Goal: Task Accomplishment & Management: Manage account settings

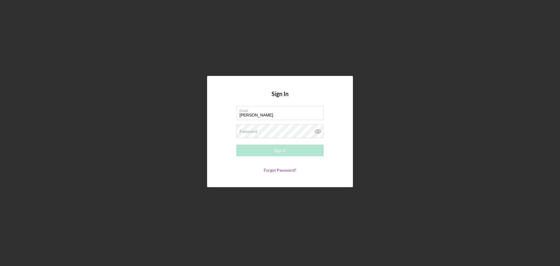
type input "[PERSON_NAME][EMAIL_ADDRESS][PERSON_NAME][DOMAIN_NAME]"
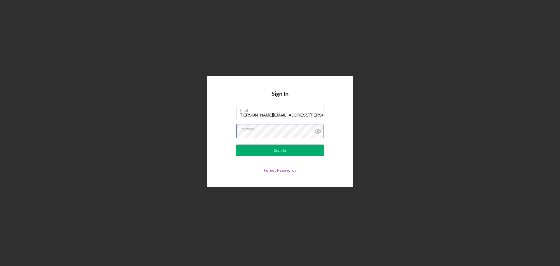
click at [236, 144] on button "Sign In" at bounding box center [280, 150] width 88 height 12
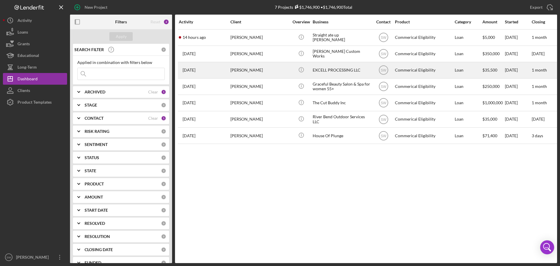
click at [244, 71] on div "[PERSON_NAME]" at bounding box center [259, 69] width 58 height 15
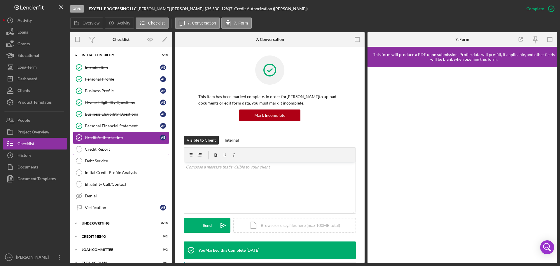
click at [93, 149] on div "Credit Report" at bounding box center [127, 149] width 84 height 5
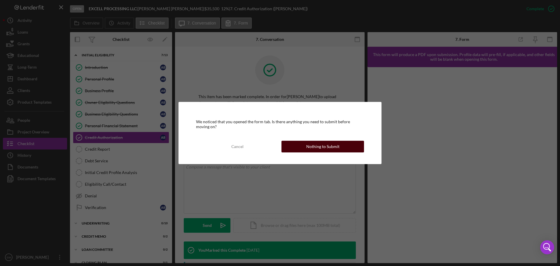
click at [312, 146] on div "Nothing to Submit" at bounding box center [322, 147] width 33 height 12
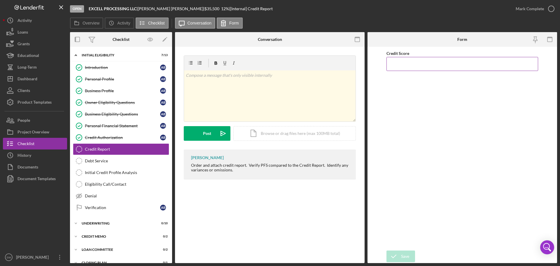
click at [408, 66] on input "Credit Score" at bounding box center [463, 64] width 152 height 14
type input "463"
click at [399, 256] on icon "submit" at bounding box center [394, 256] width 15 height 15
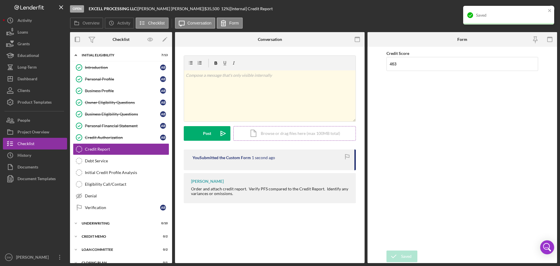
click at [264, 134] on div "Icon/Document Browse or drag files here (max 100MB total) Tap to choose files o…" at bounding box center [294, 133] width 123 height 15
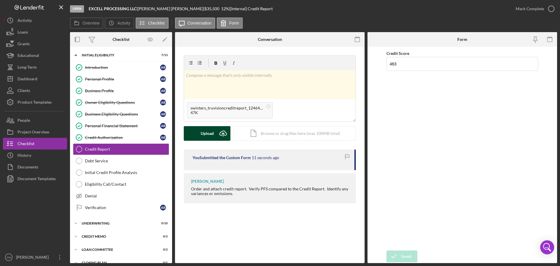
click at [202, 133] on div "Upload" at bounding box center [207, 133] width 13 height 15
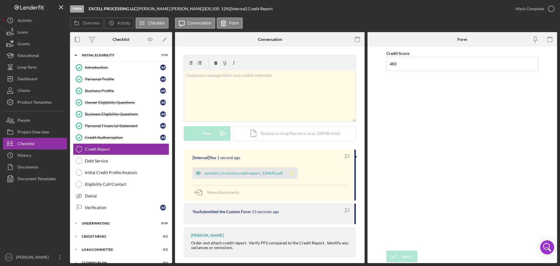
click at [291, 174] on icon "Icon/Star" at bounding box center [292, 173] width 12 height 12
click at [551, 9] on polyline "button" at bounding box center [551, 8] width 2 height 1
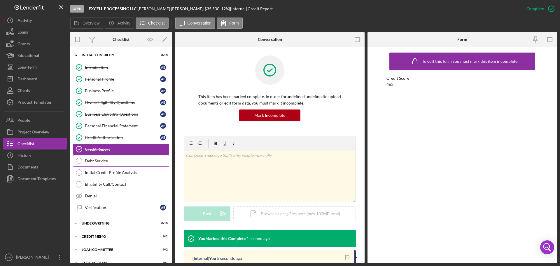
click at [89, 162] on div "Debt Service" at bounding box center [127, 160] width 84 height 5
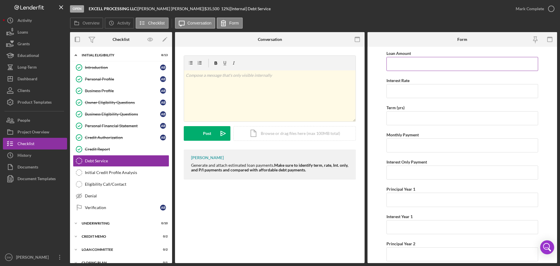
click at [393, 65] on input "Loan Amount" at bounding box center [463, 64] width 152 height 14
type input "$35,500"
type input "12.00000%"
type input "6"
type input "5"
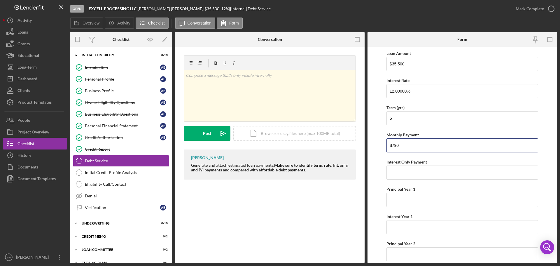
type input "$790"
type input "$355"
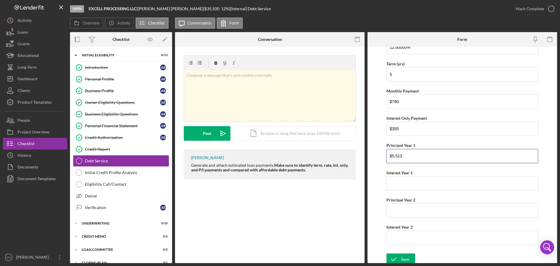
scroll to position [47, 0]
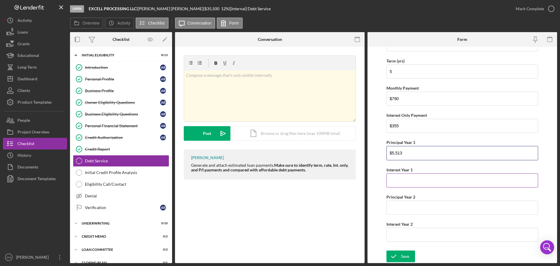
type input "$5,513"
click at [394, 183] on input "Interest Year 1" at bounding box center [463, 180] width 152 height 14
type input "$3,963"
click at [398, 208] on input "Principal Year 2" at bounding box center [463, 207] width 152 height 14
type input "$6,212"
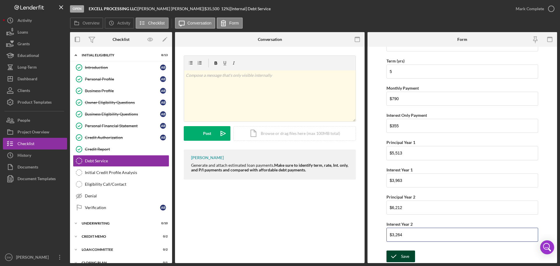
type input "$3,264"
click at [403, 256] on div "Save" at bounding box center [405, 256] width 8 height 12
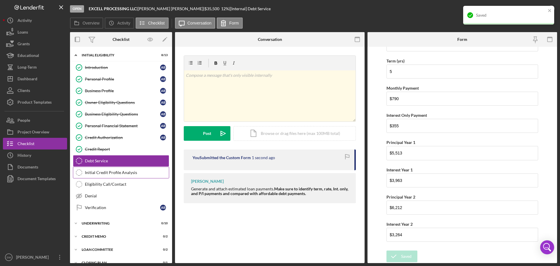
click at [90, 173] on div "Initial Credit Profile Analysis" at bounding box center [127, 172] width 84 height 5
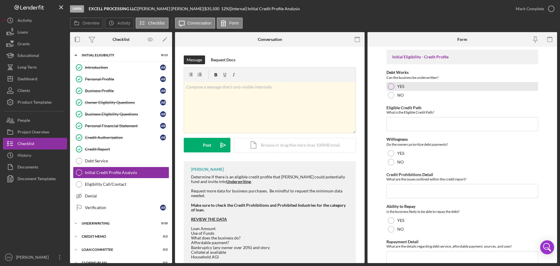
click at [391, 87] on div at bounding box center [391, 86] width 6 height 6
click at [392, 124] on input "Eligible Credit Path" at bounding box center [463, 124] width 152 height 14
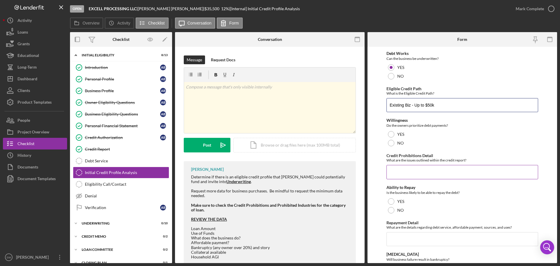
scroll to position [29, 0]
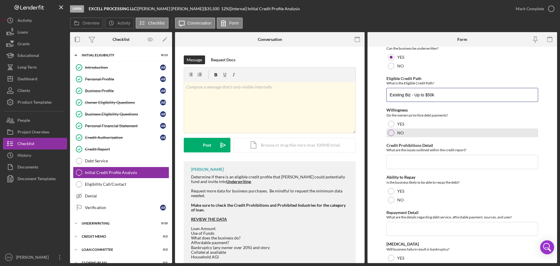
type input "Existing Biz - Up to $50k"
click at [391, 134] on div at bounding box center [391, 133] width 6 height 6
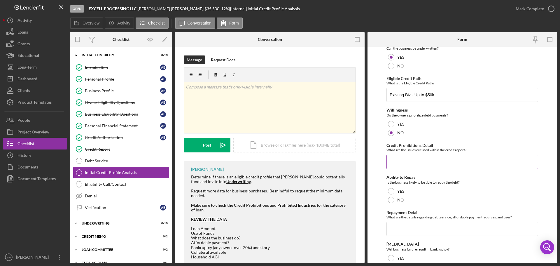
click at [395, 162] on input "Credit Prohibitions Detail" at bounding box center [463, 162] width 152 height 14
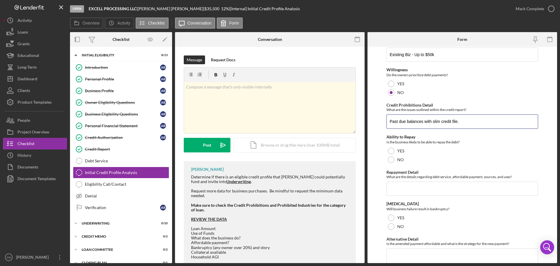
scroll to position [88, 0]
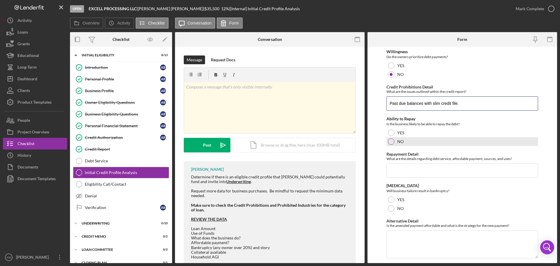
type input "Past due balances with slim credit file."
click at [390, 142] on div at bounding box center [391, 141] width 6 height 6
click at [393, 169] on input "Repayment Detail" at bounding box center [463, 170] width 152 height 14
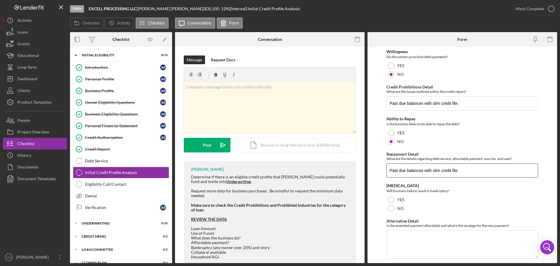
scroll to position [105, 0]
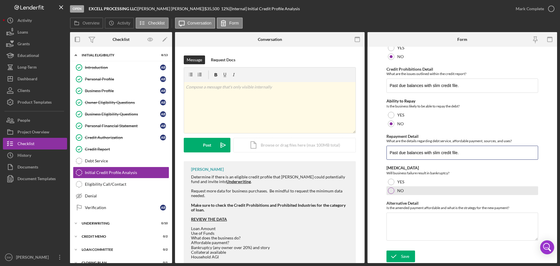
type input "Past due balances with slim credit file."
click at [390, 191] on div at bounding box center [391, 190] width 6 height 6
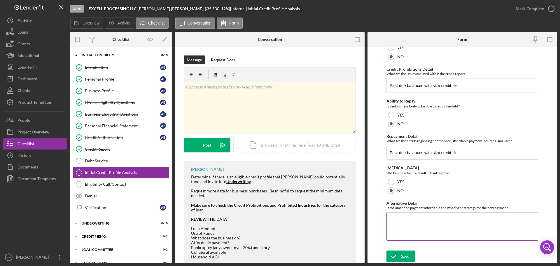
click at [393, 219] on textarea "Alternative Detail" at bounding box center [463, 226] width 152 height 28
type textarea "Not entirely sure do to lack of verifiable income."
click at [403, 255] on div "Save" at bounding box center [405, 256] width 8 height 12
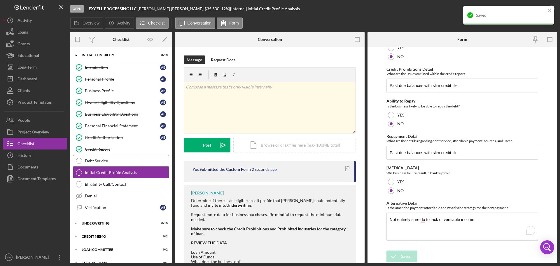
click at [79, 161] on icon "Debt Service" at bounding box center [79, 160] width 15 height 15
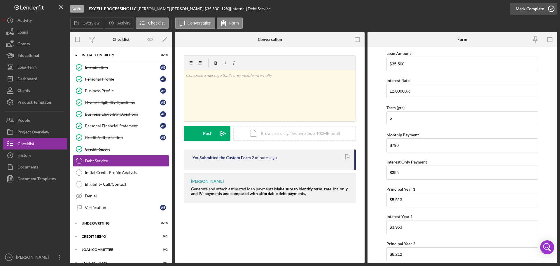
click at [551, 8] on icon "button" at bounding box center [551, 8] width 15 height 15
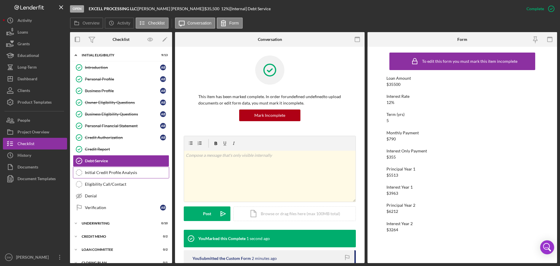
click at [91, 172] on div "Initial Credit Profile Analysis" at bounding box center [127, 172] width 84 height 5
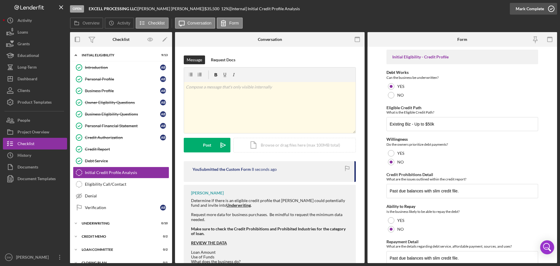
click at [551, 8] on icon "button" at bounding box center [551, 8] width 15 height 15
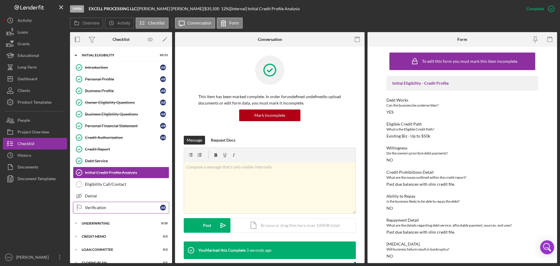
click at [90, 207] on div "Verification" at bounding box center [122, 207] width 75 height 5
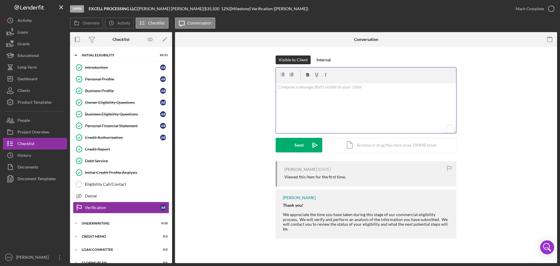
click at [287, 88] on p "To enrich screen reader interactions, please activate Accessibility in Grammarl…" at bounding box center [366, 87] width 177 height 6
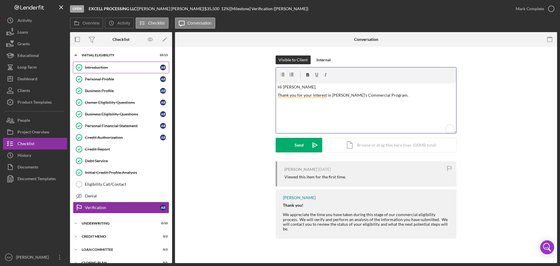
click at [91, 67] on div "Introduction" at bounding box center [122, 67] width 75 height 5
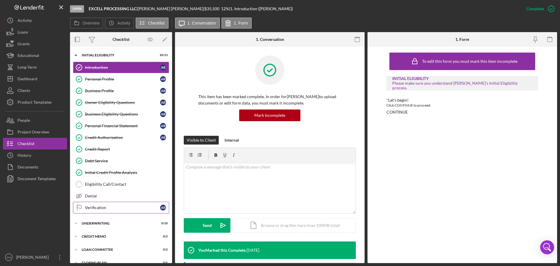
click at [89, 206] on div "Verification" at bounding box center [122, 207] width 75 height 5
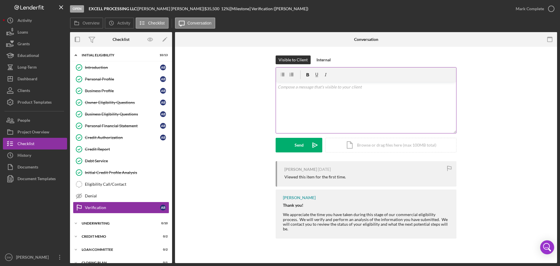
click at [294, 89] on p at bounding box center [366, 87] width 177 height 6
click at [303, 97] on p "Thank you for your interest in [PERSON_NAME]'s Commercial Program." at bounding box center [366, 95] width 177 height 6
click at [309, 96] on p "Thank you for your interest in [PERSON_NAME]'s Commercial Program." at bounding box center [366, 95] width 177 height 6
click at [398, 96] on p "Thank you for your interest in [PERSON_NAME]'s Commercial Program." at bounding box center [366, 95] width 177 height 6
click at [308, 101] on p "Thank you for your interest in [PERSON_NAME]'s Commercial Program. Per our Init…" at bounding box center [366, 98] width 177 height 13
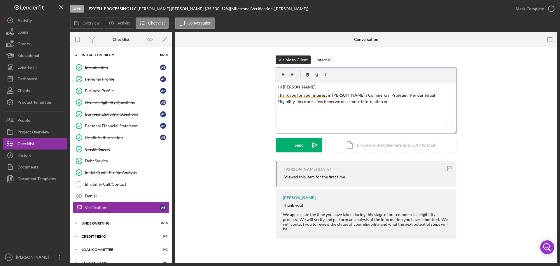
click at [278, 110] on p "To enrich screen reader interactions, please activate Accessibility in Grammarl…" at bounding box center [366, 109] width 177 height 6
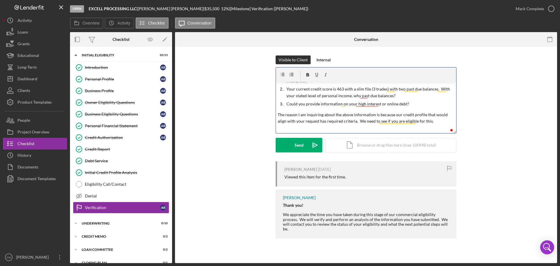
scroll to position [46, 0]
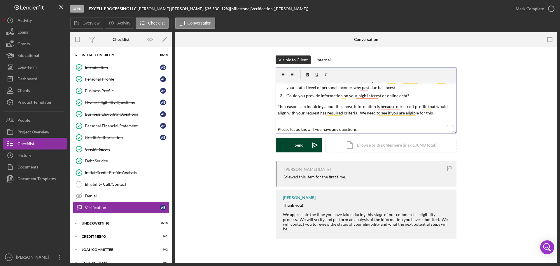
click at [297, 144] on div "Send" at bounding box center [299, 145] width 9 height 15
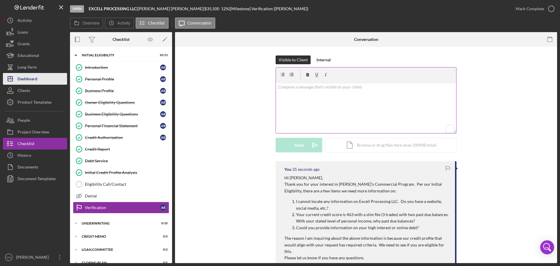
click at [25, 81] on div "Dashboard" at bounding box center [28, 79] width 20 height 13
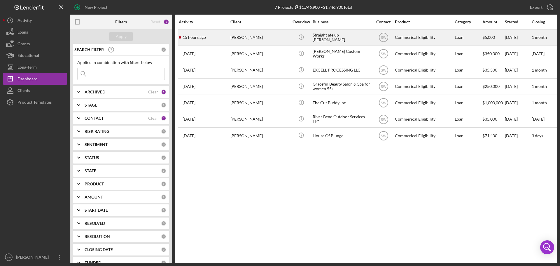
click at [235, 39] on div "[PERSON_NAME]" at bounding box center [259, 37] width 58 height 15
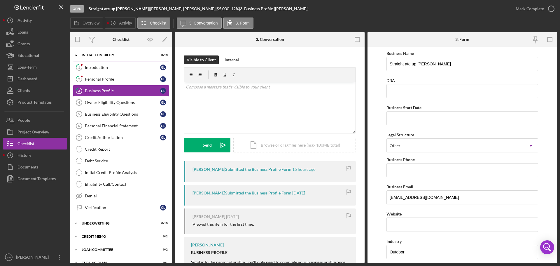
click at [96, 67] on div "Introduction" at bounding box center [122, 67] width 75 height 5
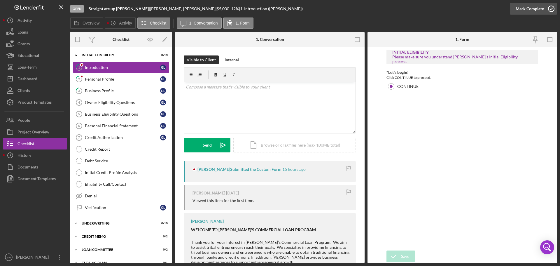
click at [550, 8] on icon "button" at bounding box center [551, 8] width 15 height 15
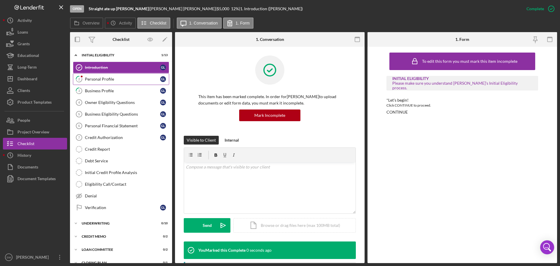
click at [93, 79] on div "Personal Profile" at bounding box center [122, 79] width 75 height 5
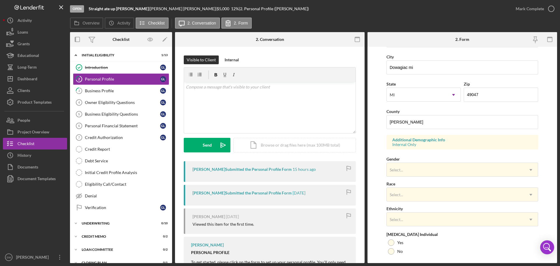
scroll to position [173, 0]
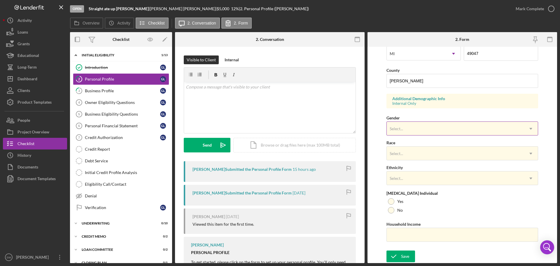
click at [398, 128] on div "Select..." at bounding box center [396, 128] width 13 height 5
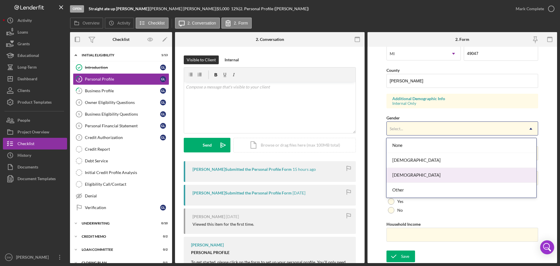
click at [399, 176] on div "[DEMOGRAPHIC_DATA]" at bounding box center [462, 175] width 150 height 15
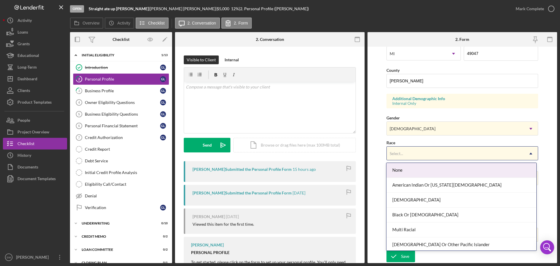
click at [394, 155] on div "Select..." at bounding box center [396, 153] width 13 height 5
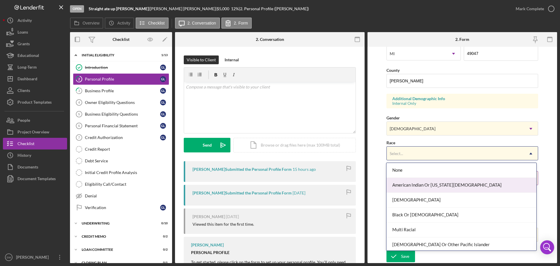
click at [404, 183] on div "American Indian Or [US_STATE][DEMOGRAPHIC_DATA]" at bounding box center [462, 185] width 150 height 15
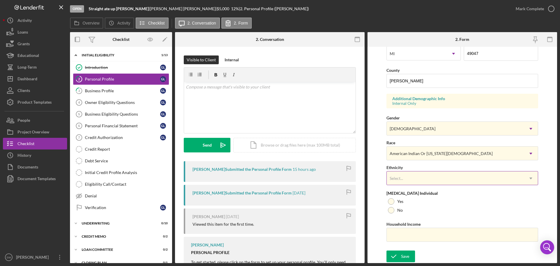
click at [399, 175] on div "Select..." at bounding box center [455, 178] width 137 height 13
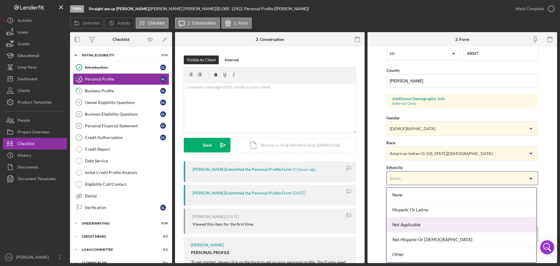
click at [402, 225] on div "Not Applicable" at bounding box center [462, 224] width 150 height 15
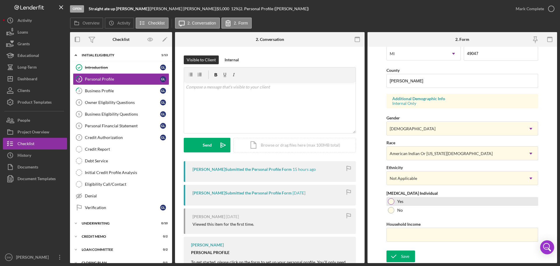
click at [390, 200] on div at bounding box center [391, 201] width 6 height 6
click at [403, 256] on div "Save" at bounding box center [405, 256] width 8 height 12
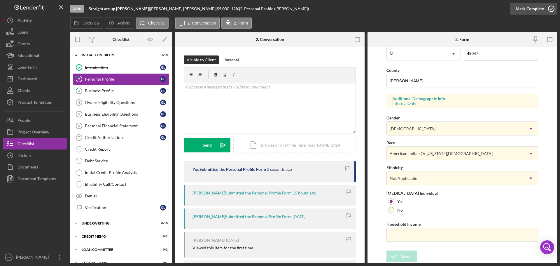
click at [550, 8] on icon "button" at bounding box center [551, 8] width 15 height 15
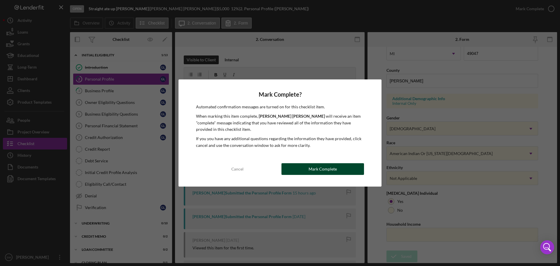
click at [307, 167] on button "Mark Complete" at bounding box center [323, 169] width 83 height 12
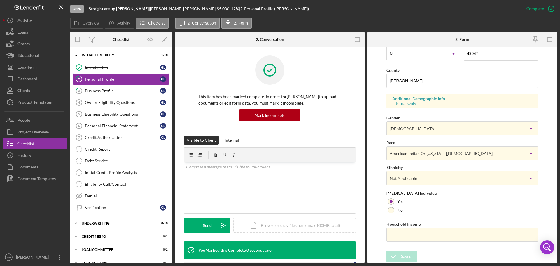
scroll to position [56, 0]
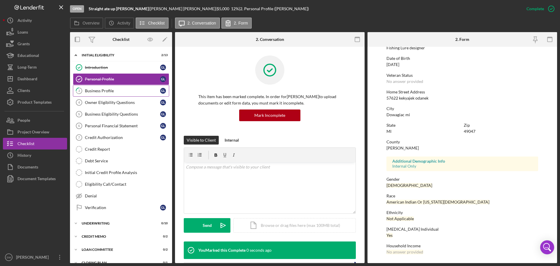
click at [85, 93] on div "Business Profile" at bounding box center [122, 90] width 75 height 5
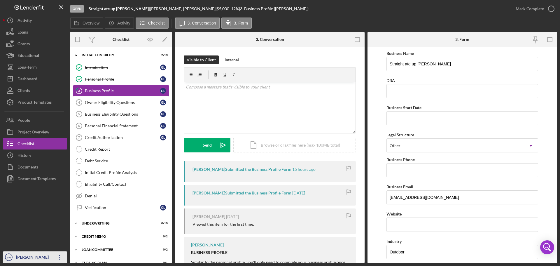
click at [22, 259] on div "[PERSON_NAME]" at bounding box center [34, 257] width 38 height 13
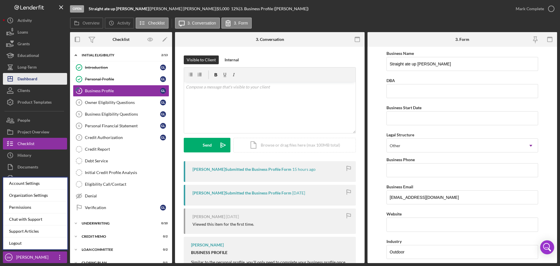
click at [27, 77] on div "Dashboard" at bounding box center [28, 79] width 20 height 13
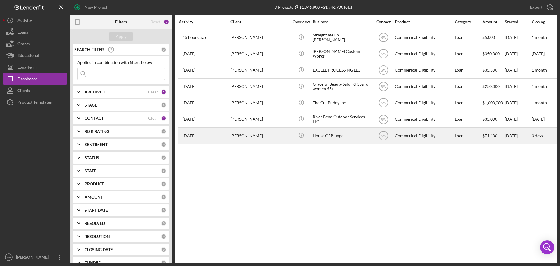
click at [246, 135] on div "[PERSON_NAME]" at bounding box center [259, 135] width 58 height 15
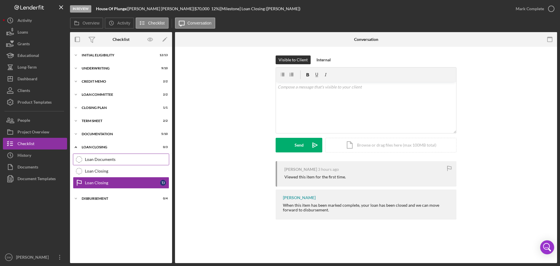
click at [96, 160] on div "Loan Documents" at bounding box center [127, 159] width 84 height 5
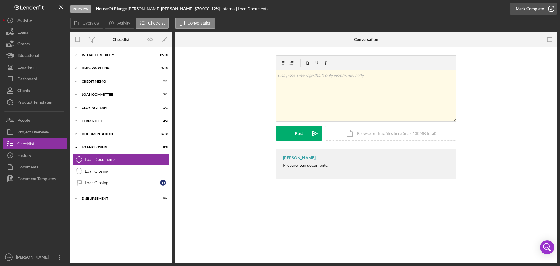
click at [552, 8] on icon "button" at bounding box center [551, 8] width 15 height 15
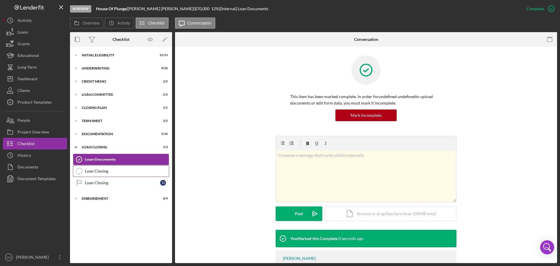
click at [89, 174] on link "Loan Closing Loan Closing" at bounding box center [121, 171] width 96 height 12
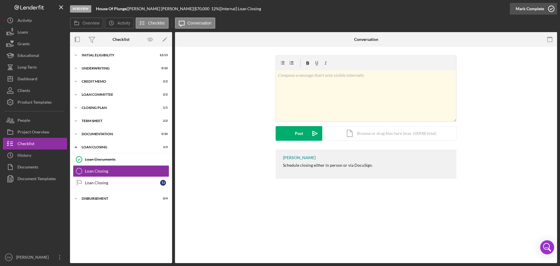
click at [552, 9] on icon "button" at bounding box center [551, 8] width 15 height 15
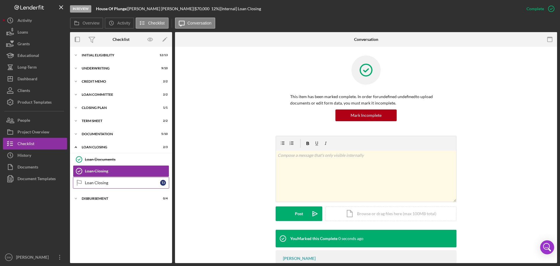
click at [83, 186] on icon "Loan Closing" at bounding box center [79, 182] width 15 height 15
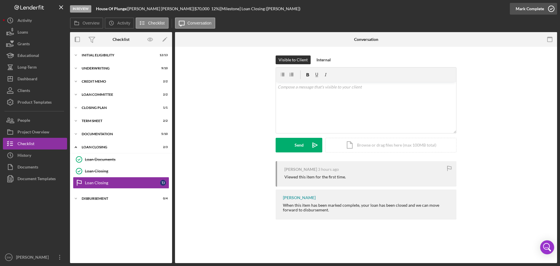
click at [552, 10] on icon "button" at bounding box center [551, 8] width 15 height 15
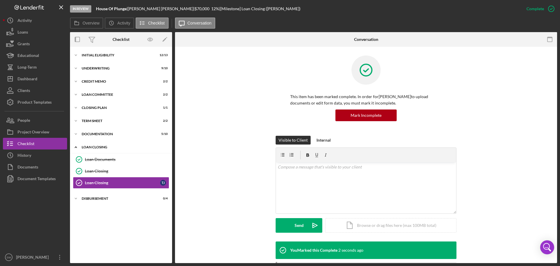
click at [78, 146] on icon "Icon/Expander" at bounding box center [76, 147] width 12 height 12
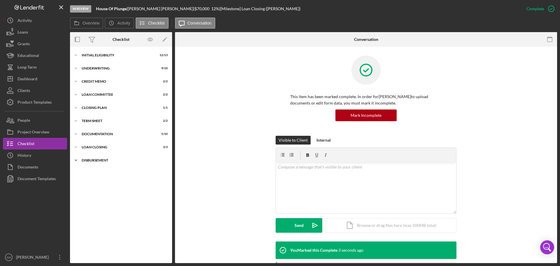
click at [74, 159] on icon "Icon/Expander" at bounding box center [76, 160] width 12 height 12
click at [80, 173] on icon "Disbursement" at bounding box center [79, 172] width 15 height 15
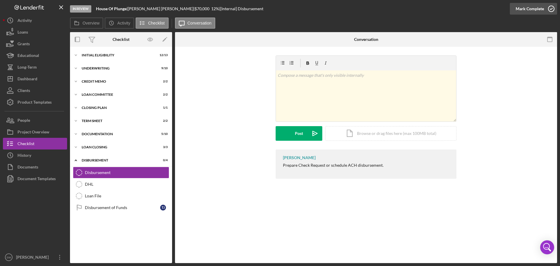
click at [553, 8] on icon "button" at bounding box center [551, 8] width 15 height 15
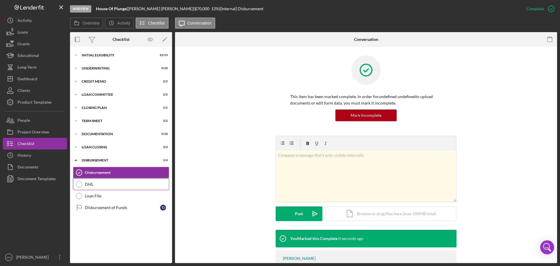
click at [89, 185] on div "DHL" at bounding box center [127, 184] width 84 height 5
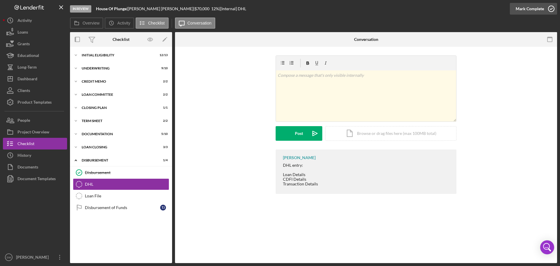
click at [553, 9] on icon "button" at bounding box center [551, 8] width 15 height 15
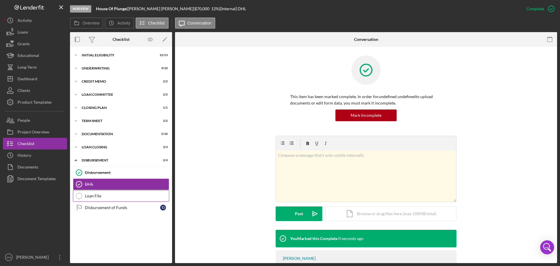
click at [85, 196] on icon "Loan File" at bounding box center [79, 195] width 15 height 15
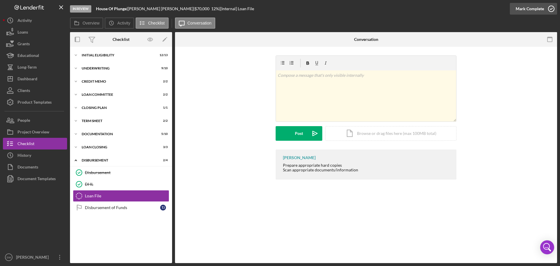
click at [551, 8] on icon "button" at bounding box center [551, 8] width 15 height 15
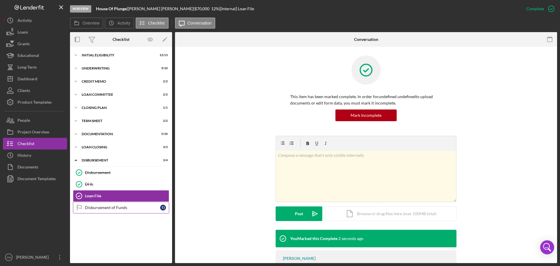
click at [94, 208] on div "Disbursement of Funds" at bounding box center [122, 207] width 75 height 5
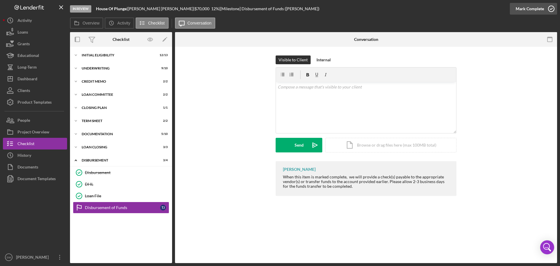
click at [552, 8] on icon "button" at bounding box center [551, 8] width 15 height 15
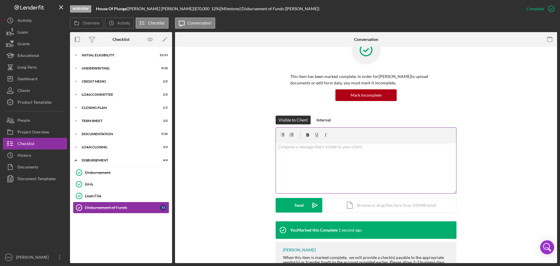
scroll to position [45, 0]
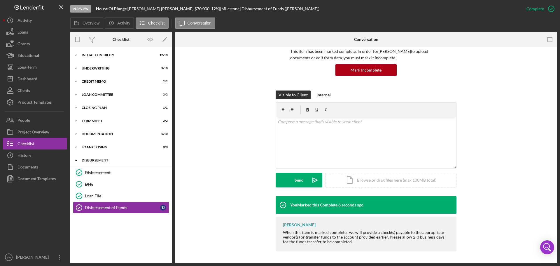
click at [75, 160] on icon "Icon/Expander" at bounding box center [76, 160] width 12 height 12
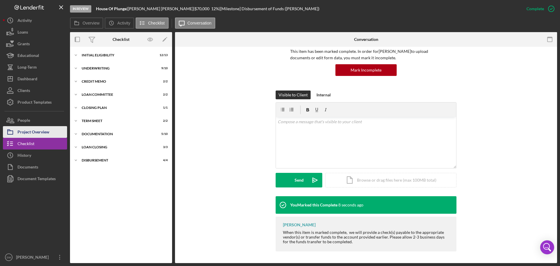
click at [24, 132] on div "Project Overview" at bounding box center [34, 132] width 32 height 13
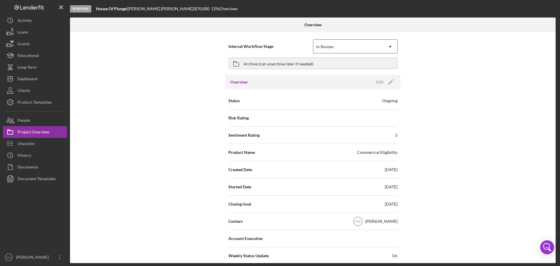
click at [347, 44] on div "In Review" at bounding box center [348, 46] width 70 height 13
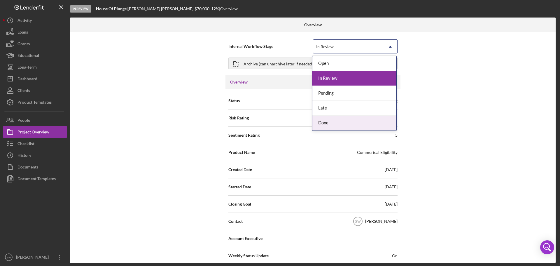
click at [326, 125] on div "Done" at bounding box center [354, 123] width 84 height 15
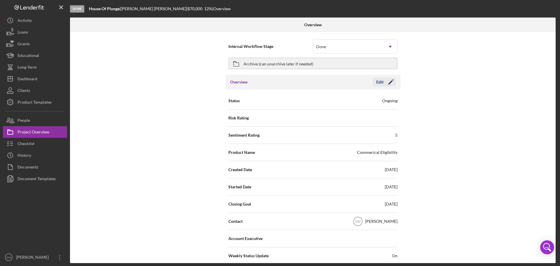
click at [378, 81] on div "Edit" at bounding box center [379, 82] width 7 height 9
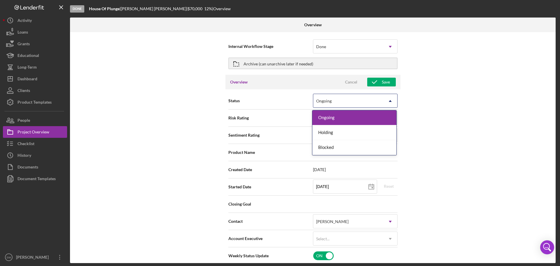
click at [390, 101] on use at bounding box center [390, 101] width 3 height 2
click at [390, 101] on icon "Icon/Dropdown Arrow" at bounding box center [390, 101] width 14 height 14
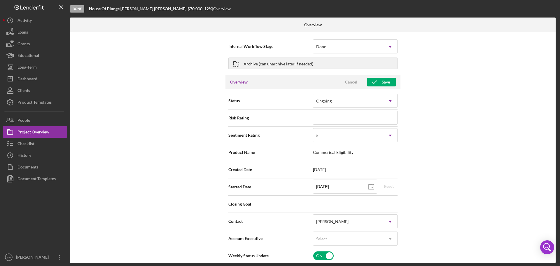
click at [426, 105] on div "Internal Workflow Stage Done Icon/Dropdown Arrow Archive (can unarchive later i…" at bounding box center [313, 147] width 486 height 231
click at [348, 81] on div "Cancel" at bounding box center [351, 82] width 12 height 9
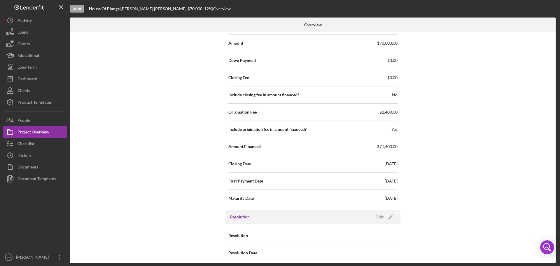
scroll to position [625, 0]
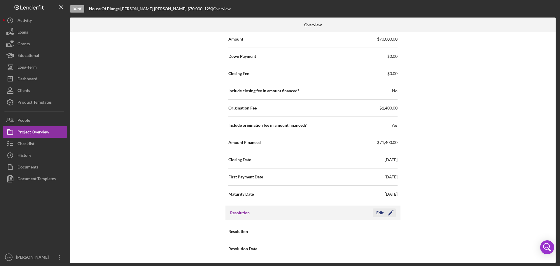
click at [382, 214] on div "Edit" at bounding box center [379, 212] width 7 height 9
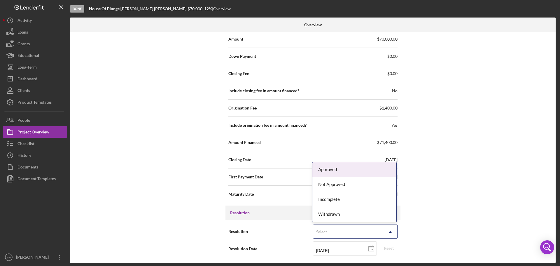
click at [345, 230] on div "Select..." at bounding box center [348, 231] width 70 height 13
click at [327, 168] on div "Approved" at bounding box center [354, 169] width 84 height 15
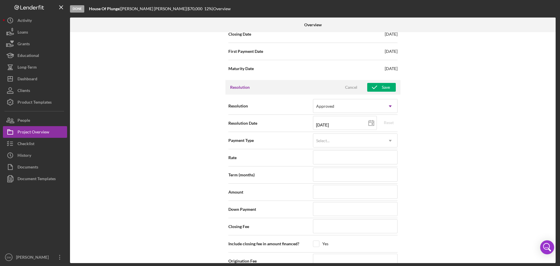
scroll to position [732, 0]
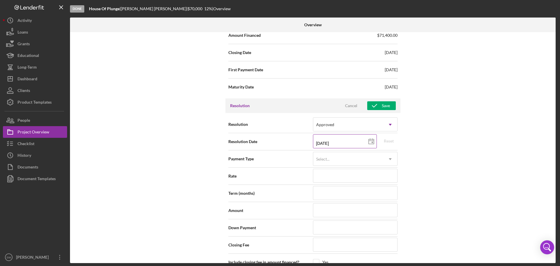
click at [370, 142] on icon at bounding box center [371, 141] width 15 height 15
type input "[DATE]"
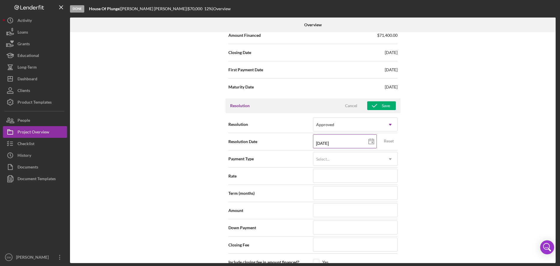
type input "[DATE]"
click at [349, 160] on div "Select..." at bounding box center [348, 158] width 70 height 13
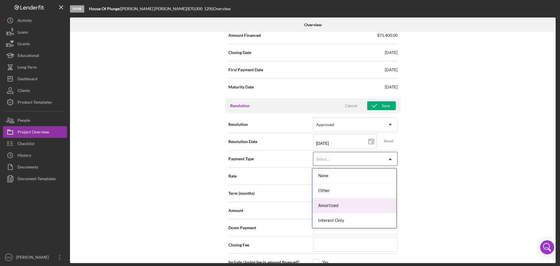
click at [329, 204] on div "Amortized" at bounding box center [354, 205] width 84 height 15
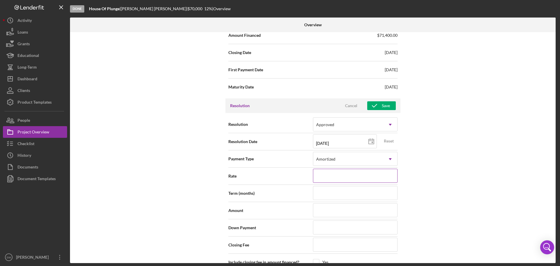
click at [333, 172] on input at bounding box center [355, 176] width 85 height 14
type input "12.000%"
click at [326, 192] on input at bounding box center [355, 193] width 85 height 14
type input "60"
click at [329, 208] on input at bounding box center [355, 210] width 85 height 14
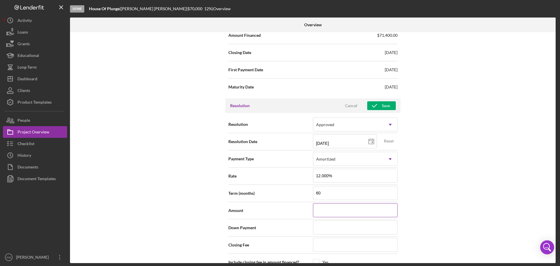
type input "$7"
type input "$70"
type input "$700"
type input "$7,000"
type input "$70,000"
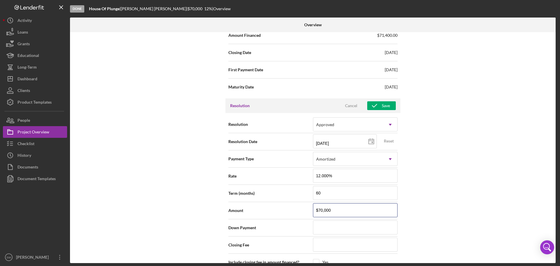
type input "$70,000"
type input "$0"
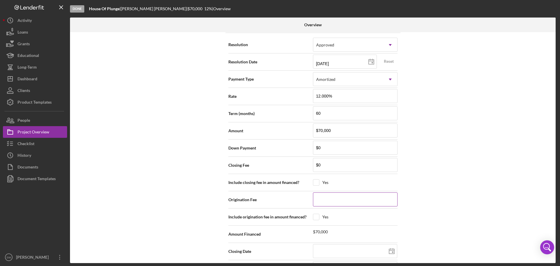
scroll to position [822, 0]
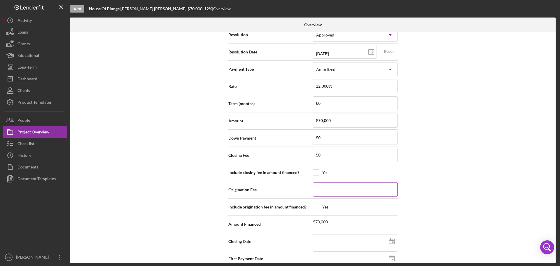
click at [327, 189] on input at bounding box center [355, 189] width 85 height 14
type input "$1"
type input "$14"
type input "$140"
type input "$1,400"
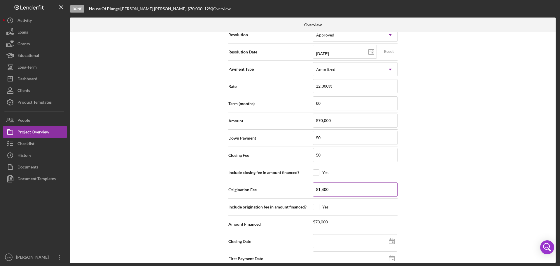
type input "$1,400"
click at [315, 207] on input "checkbox" at bounding box center [316, 207] width 6 height 6
checkbox input "true"
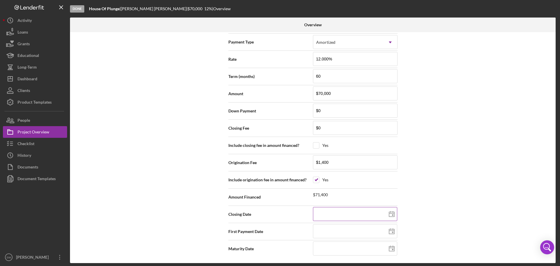
click at [318, 218] on input at bounding box center [355, 214] width 84 height 14
click at [393, 215] on polygon at bounding box center [391, 214] width 5 height 5
type input "[DATE]"
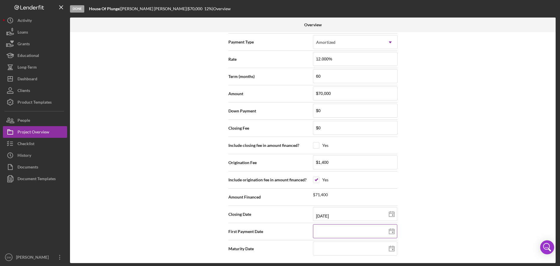
click at [392, 230] on icon at bounding box center [392, 231] width 15 height 15
type input "[DATE]"
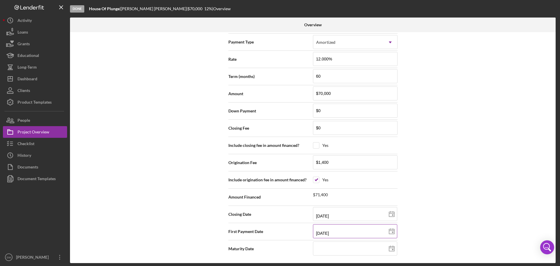
type input "[DATE]"
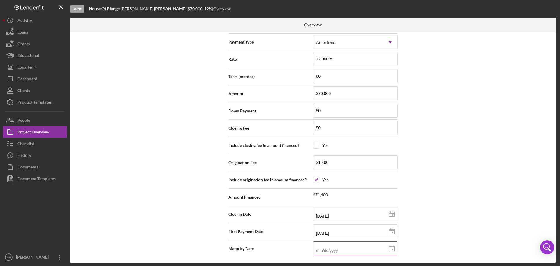
click at [322, 250] on input at bounding box center [355, 248] width 84 height 14
type input "1m/dd/yyyy"
type input "11/dd/yyyy"
type input "11/1d/yyyy"
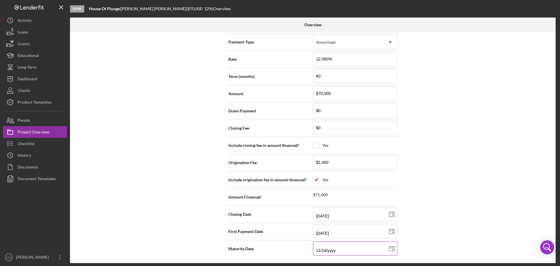
type input "11/15/yyyy"
type input "11/15/2yyy"
type input "11/15/20yy"
type input "11/15/203y"
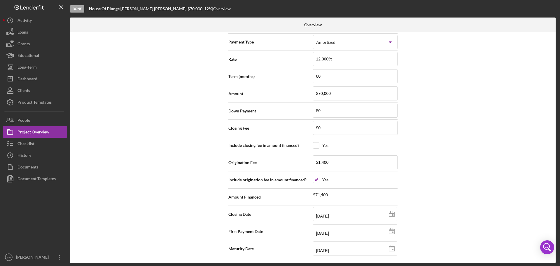
click at [428, 221] on div "Internal Workflow Stage Done Icon/Dropdown Arrow Archive (can unarchive later i…" at bounding box center [313, 147] width 486 height 231
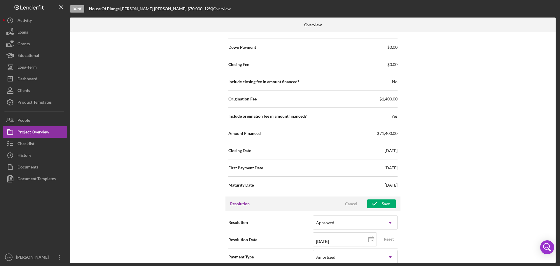
scroll to position [674, 0]
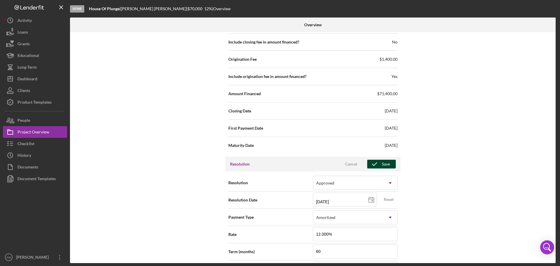
click at [385, 164] on div "Save" at bounding box center [386, 164] width 8 height 9
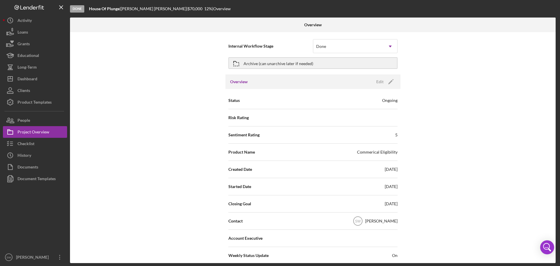
scroll to position [0, 0]
click at [235, 63] on icon "button" at bounding box center [236, 64] width 15 height 15
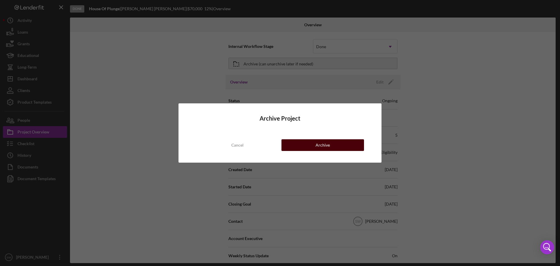
click at [323, 146] on div "Archive" at bounding box center [323, 145] width 14 height 12
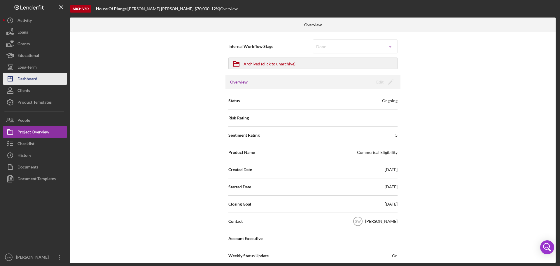
click at [27, 79] on div "Dashboard" at bounding box center [28, 79] width 20 height 13
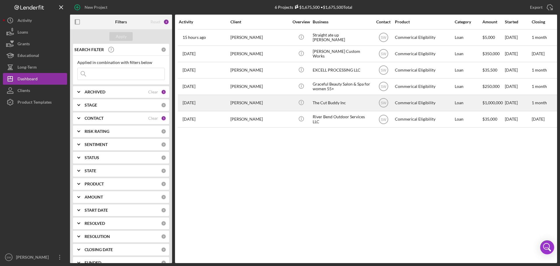
click at [238, 104] on div "[PERSON_NAME]" at bounding box center [259, 102] width 58 height 15
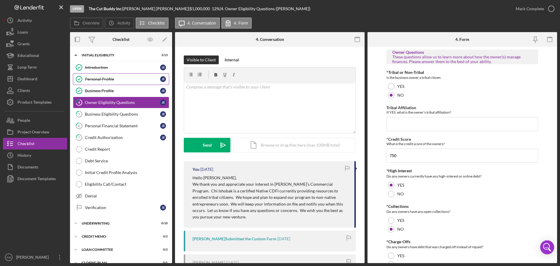
click at [97, 80] on div "Personal Profile" at bounding box center [122, 79] width 75 height 5
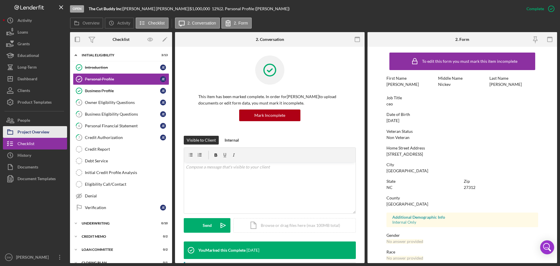
click at [32, 130] on div "Project Overview" at bounding box center [34, 132] width 32 height 13
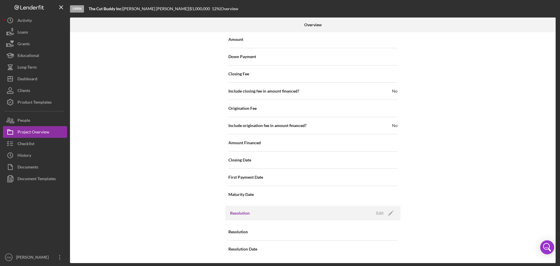
scroll to position [625, 0]
click at [380, 212] on div "Edit" at bounding box center [379, 212] width 7 height 9
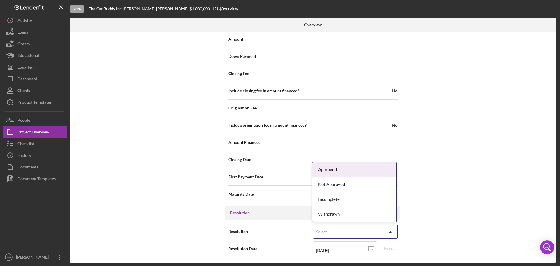
click at [323, 229] on div "Select..." at bounding box center [348, 231] width 70 height 13
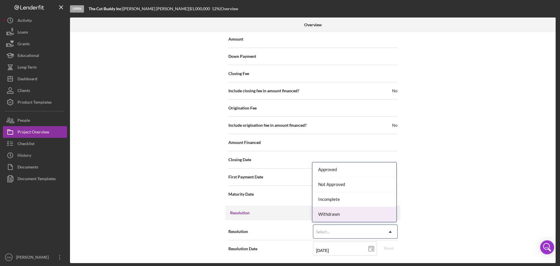
click at [325, 214] on div "Withdrawn" at bounding box center [354, 214] width 84 height 15
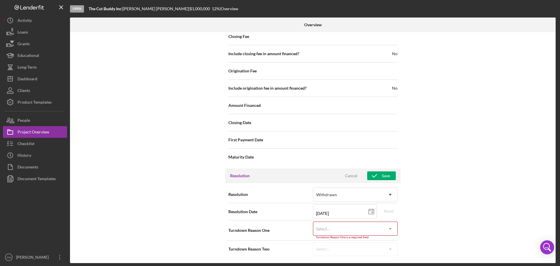
scroll to position [662, 0]
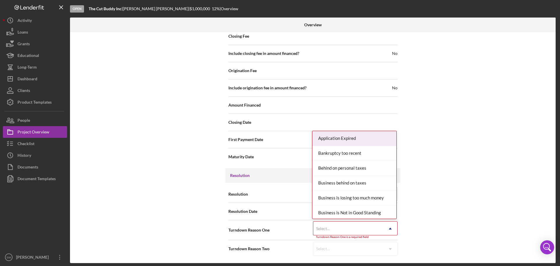
click at [326, 226] on div "Select..." at bounding box center [322, 228] width 13 height 5
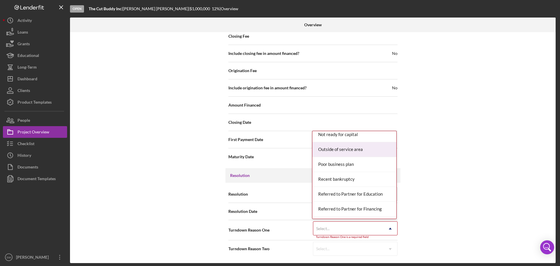
click at [331, 149] on div "Outside of service area" at bounding box center [354, 149] width 84 height 15
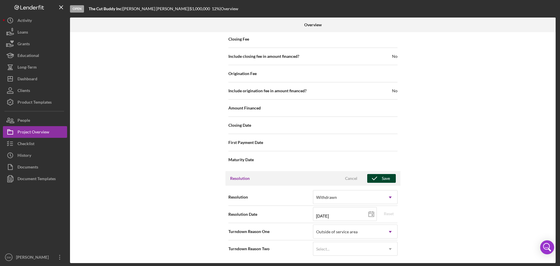
click at [385, 175] on div "Save" at bounding box center [386, 178] width 8 height 9
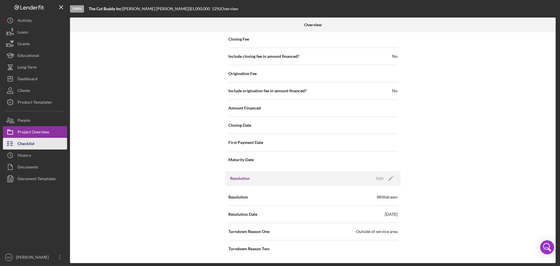
click at [23, 142] on div "Checklist" at bounding box center [26, 144] width 17 height 13
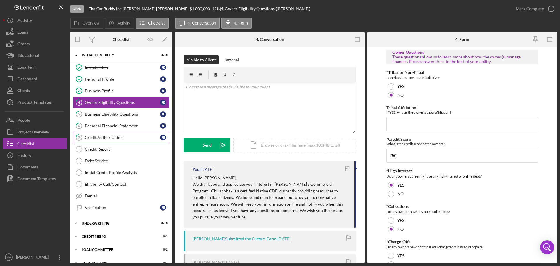
click at [93, 138] on div "Credit Authorization" at bounding box center [122, 137] width 75 height 5
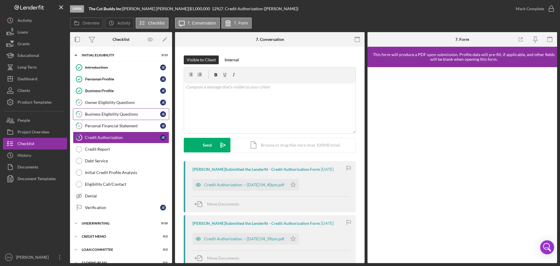
click at [97, 116] on div "Business Eligibility Questions" at bounding box center [122, 114] width 75 height 5
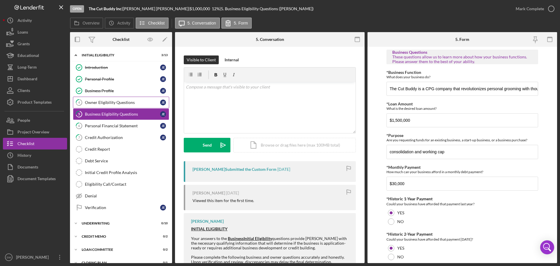
click at [106, 101] on div "Owner Eligibility Questions" at bounding box center [122, 102] width 75 height 5
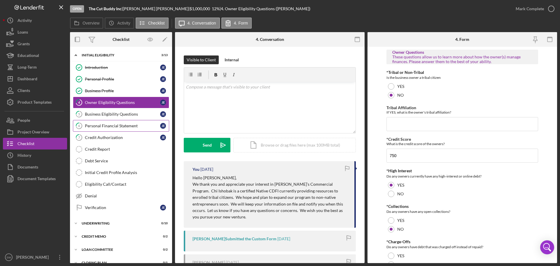
click at [93, 126] on div "Personal Financial Statement" at bounding box center [122, 125] width 75 height 5
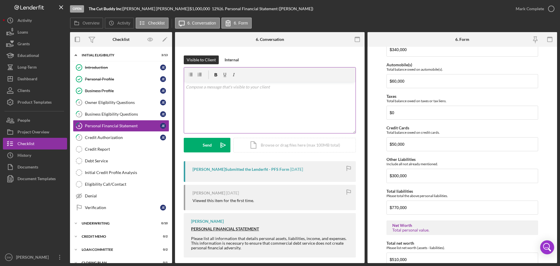
scroll to position [934, 0]
click at [91, 78] on div "Personal Profile" at bounding box center [122, 79] width 75 height 5
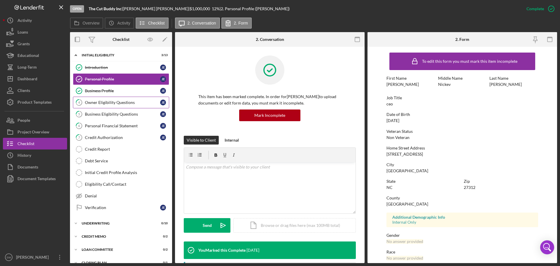
click at [92, 104] on div "Owner Eligibility Questions" at bounding box center [122, 102] width 75 height 5
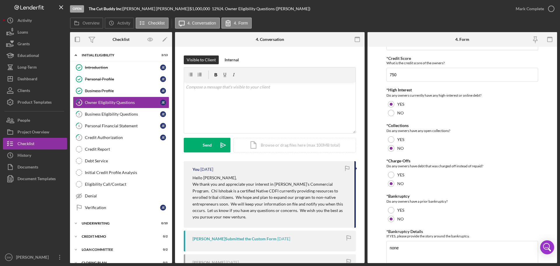
scroll to position [88, 0]
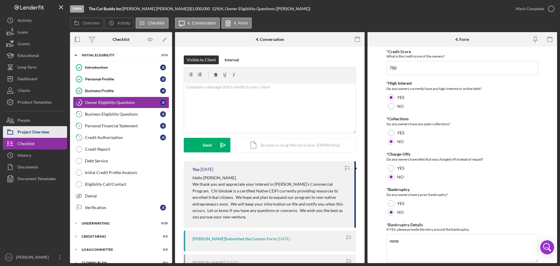
click at [24, 132] on div "Project Overview" at bounding box center [34, 132] width 32 height 13
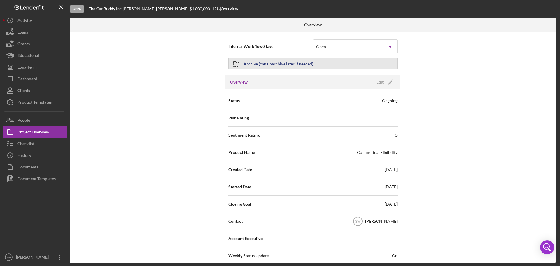
click at [235, 63] on icon "button" at bounding box center [236, 64] width 15 height 15
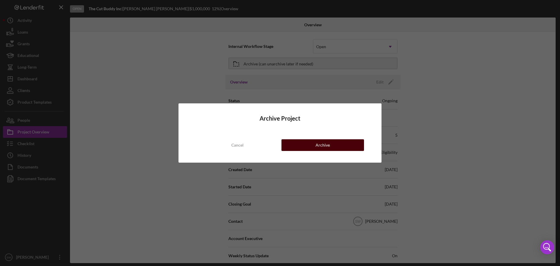
click at [318, 146] on div "Archive" at bounding box center [323, 145] width 14 height 12
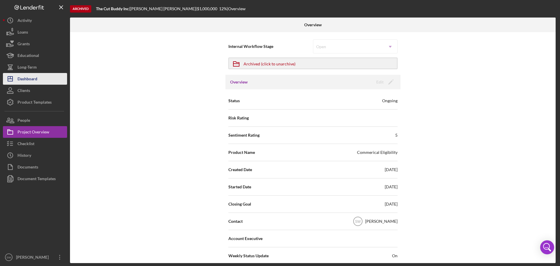
click at [25, 79] on div "Dashboard" at bounding box center [28, 79] width 20 height 13
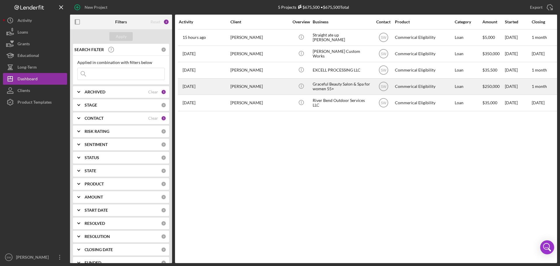
click at [236, 86] on div "[PERSON_NAME]" at bounding box center [259, 86] width 58 height 15
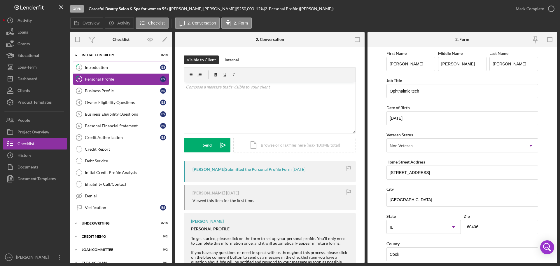
click at [94, 67] on div "Introduction" at bounding box center [122, 67] width 75 height 5
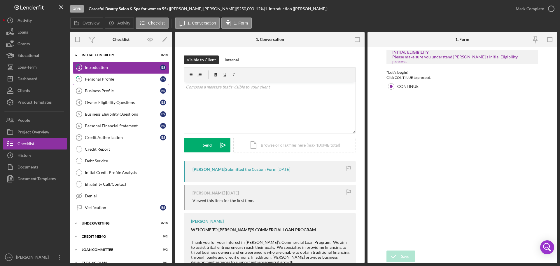
click at [95, 79] on div "Personal Profile" at bounding box center [122, 79] width 75 height 5
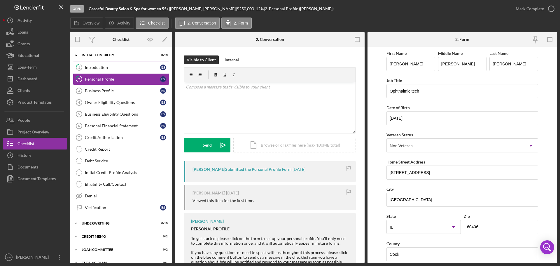
click at [98, 66] on div "Introduction" at bounding box center [122, 67] width 75 height 5
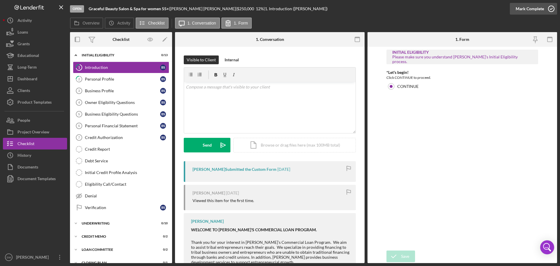
click at [552, 7] on icon "button" at bounding box center [551, 8] width 15 height 15
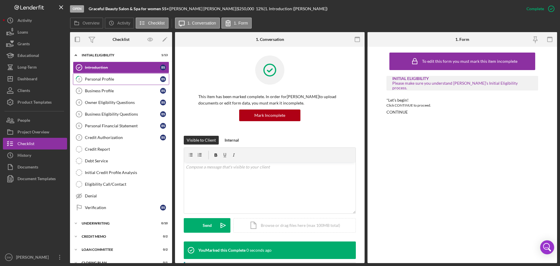
click at [88, 78] on div "Personal Profile" at bounding box center [122, 79] width 75 height 5
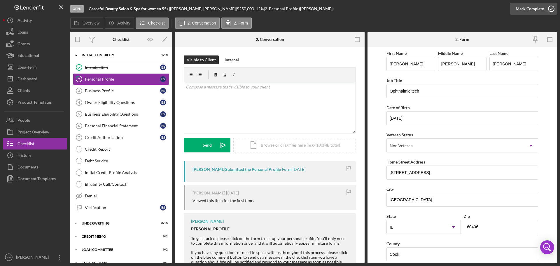
click at [551, 10] on icon "button" at bounding box center [551, 8] width 15 height 15
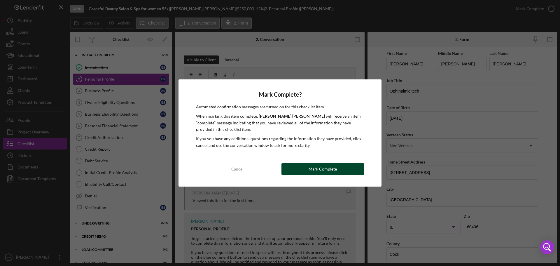
click at [313, 167] on div "Mark Complete" at bounding box center [323, 169] width 28 height 12
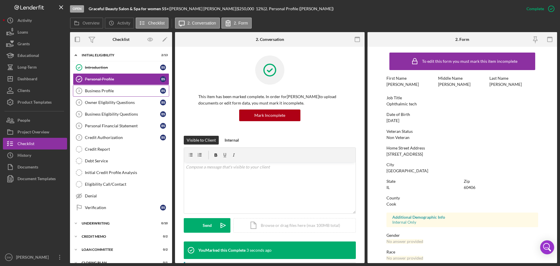
click at [94, 91] on div "Business Profile" at bounding box center [122, 90] width 75 height 5
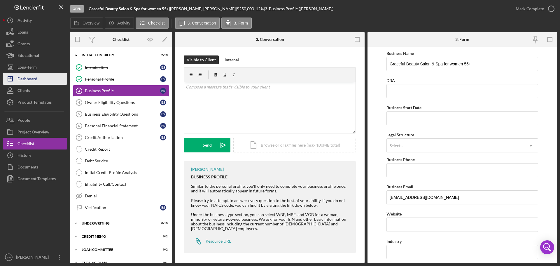
click at [19, 77] on div "Dashboard" at bounding box center [28, 79] width 20 height 13
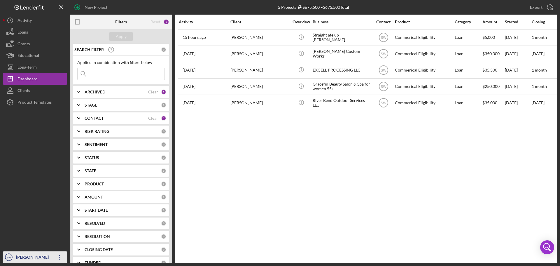
click at [22, 258] on div "[PERSON_NAME]" at bounding box center [34, 257] width 38 height 13
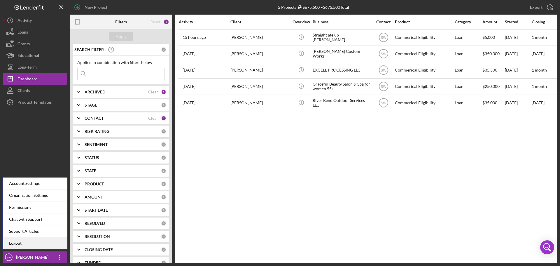
click at [15, 244] on link "Logout" at bounding box center [35, 243] width 64 height 12
